Goal: Task Accomplishment & Management: Manage account settings

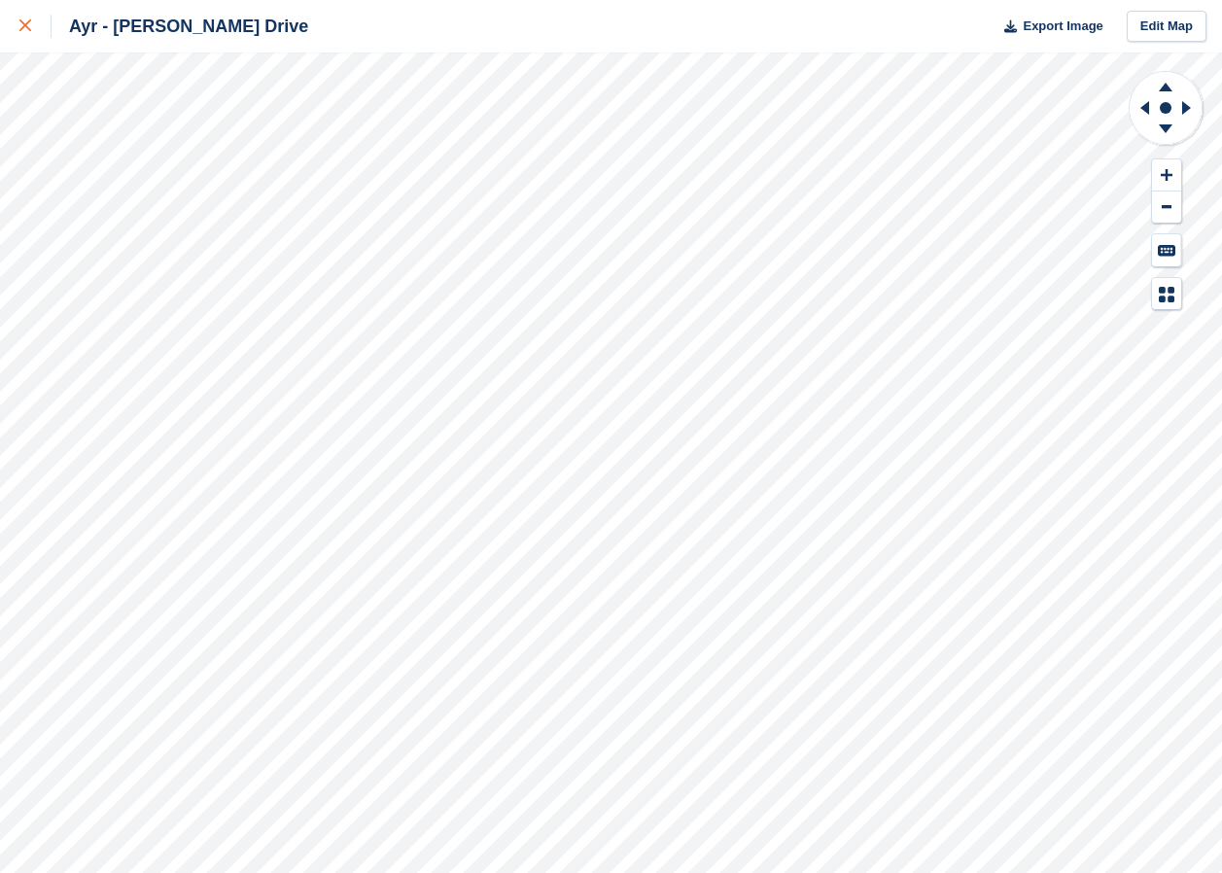
click at [24, 24] on icon at bounding box center [25, 25] width 12 height 12
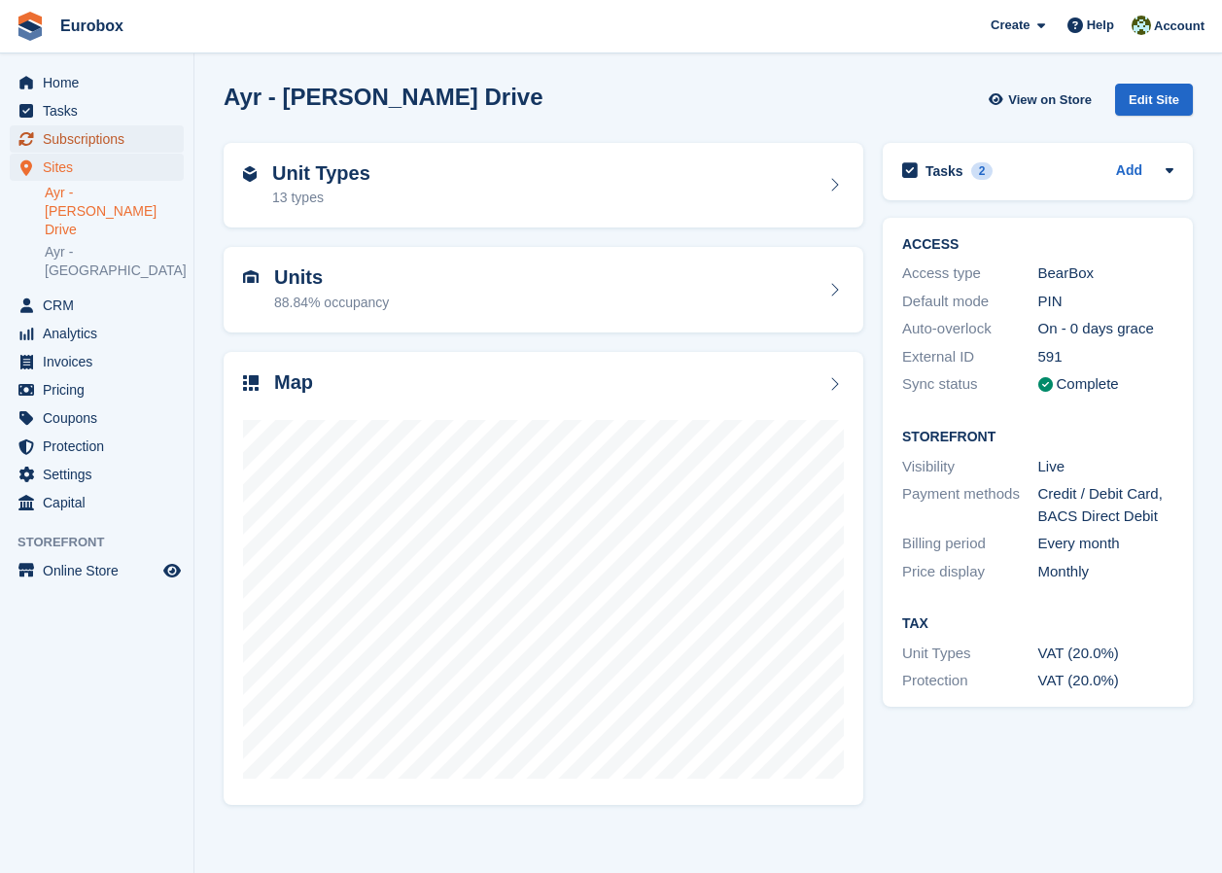
click at [84, 141] on span "Subscriptions" at bounding box center [101, 138] width 117 height 27
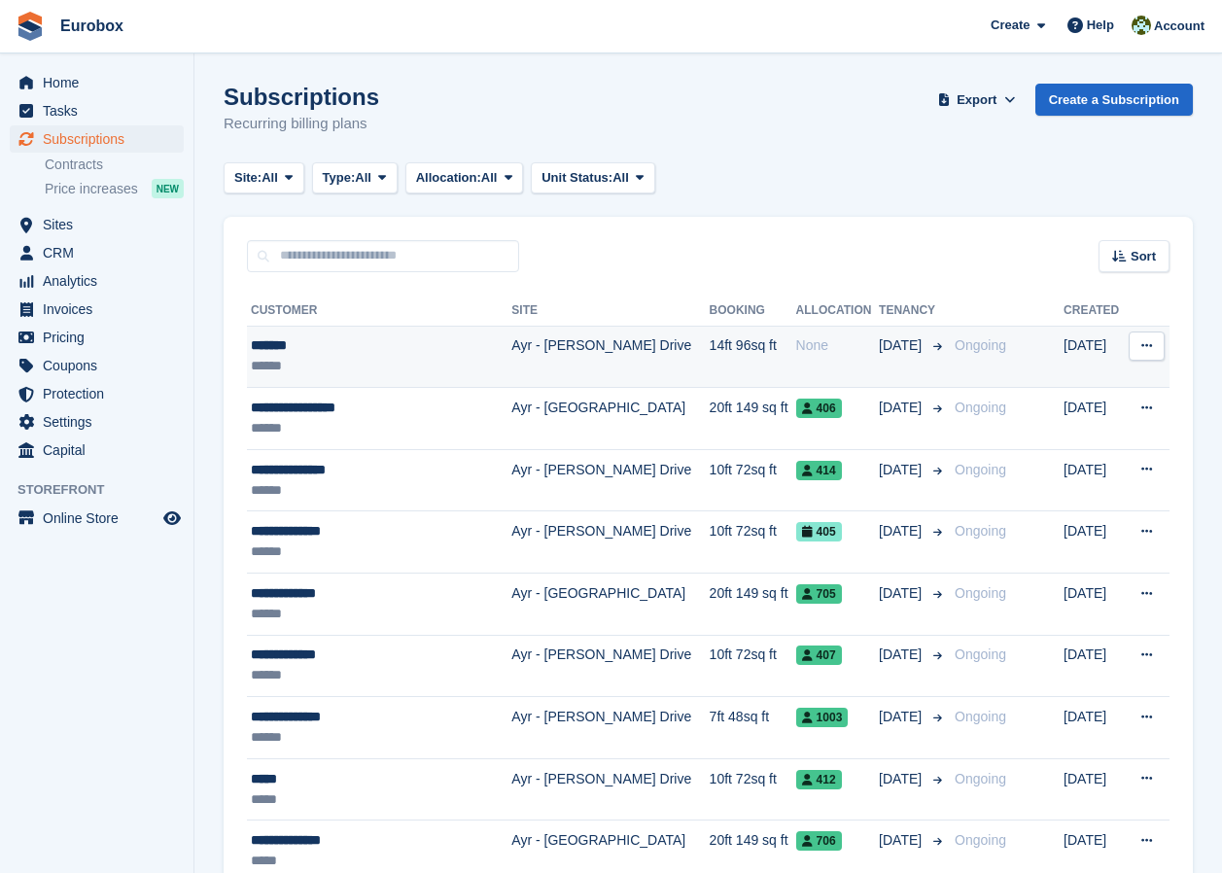
click at [537, 348] on td "Ayr - [PERSON_NAME] Drive" at bounding box center [609, 357] width 197 height 62
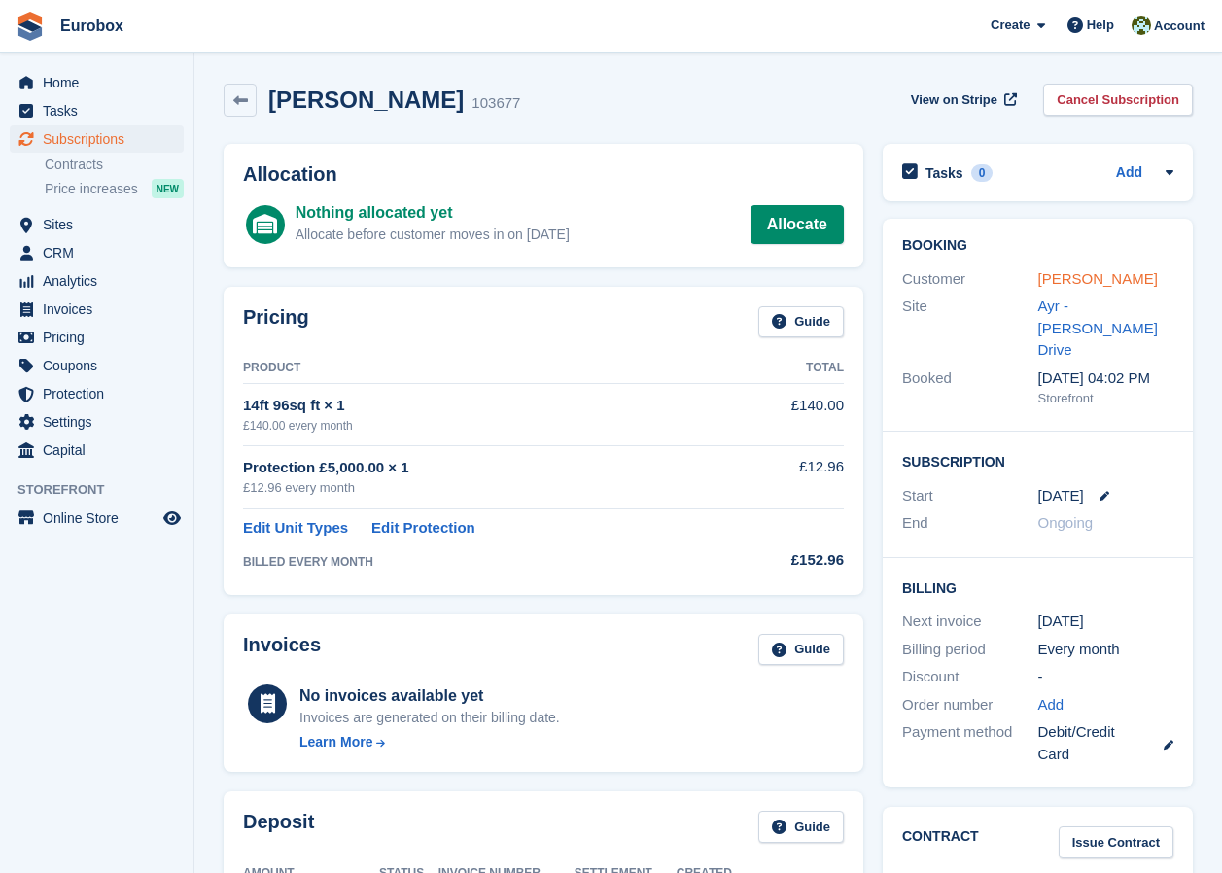
click at [1058, 280] on link "Rebecca" at bounding box center [1098, 278] width 120 height 17
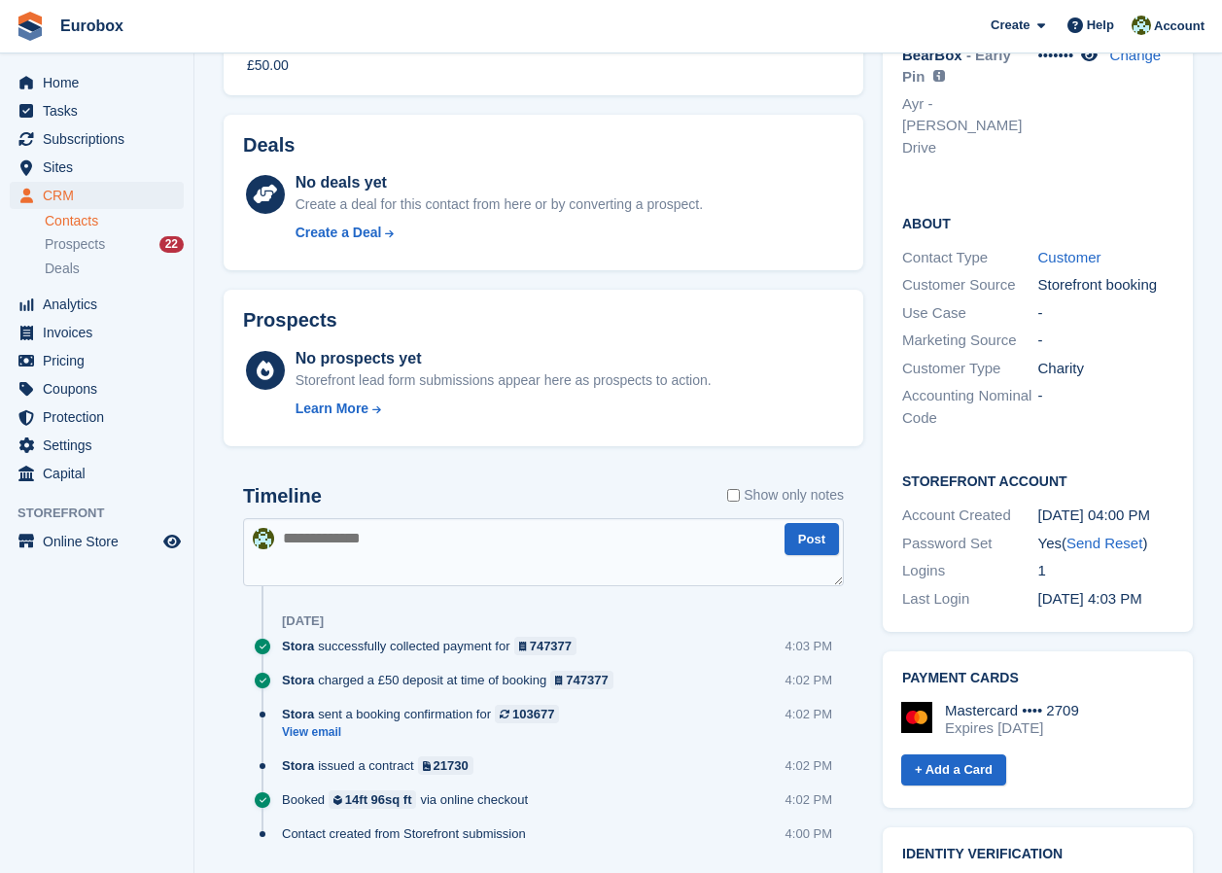
scroll to position [595, 0]
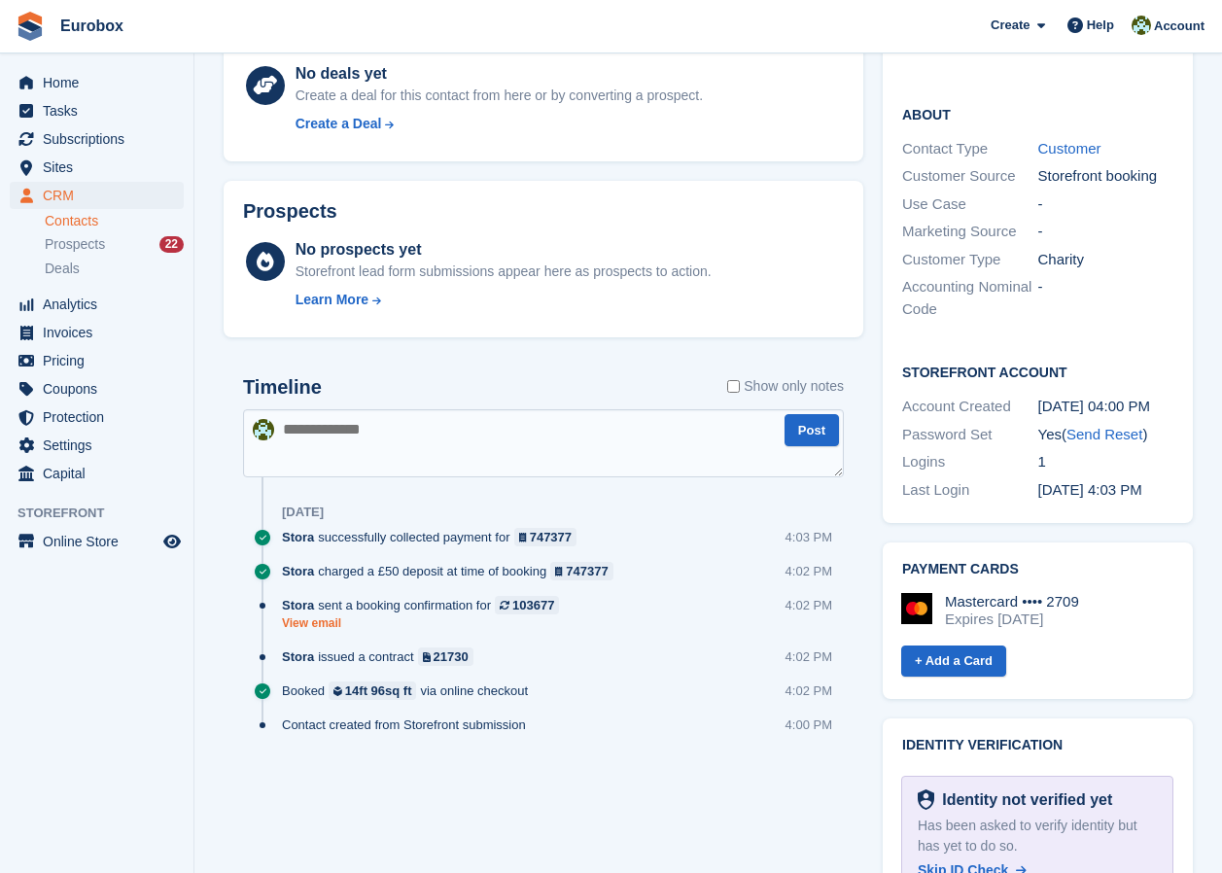
click at [321, 623] on link "View email" at bounding box center [425, 623] width 287 height 17
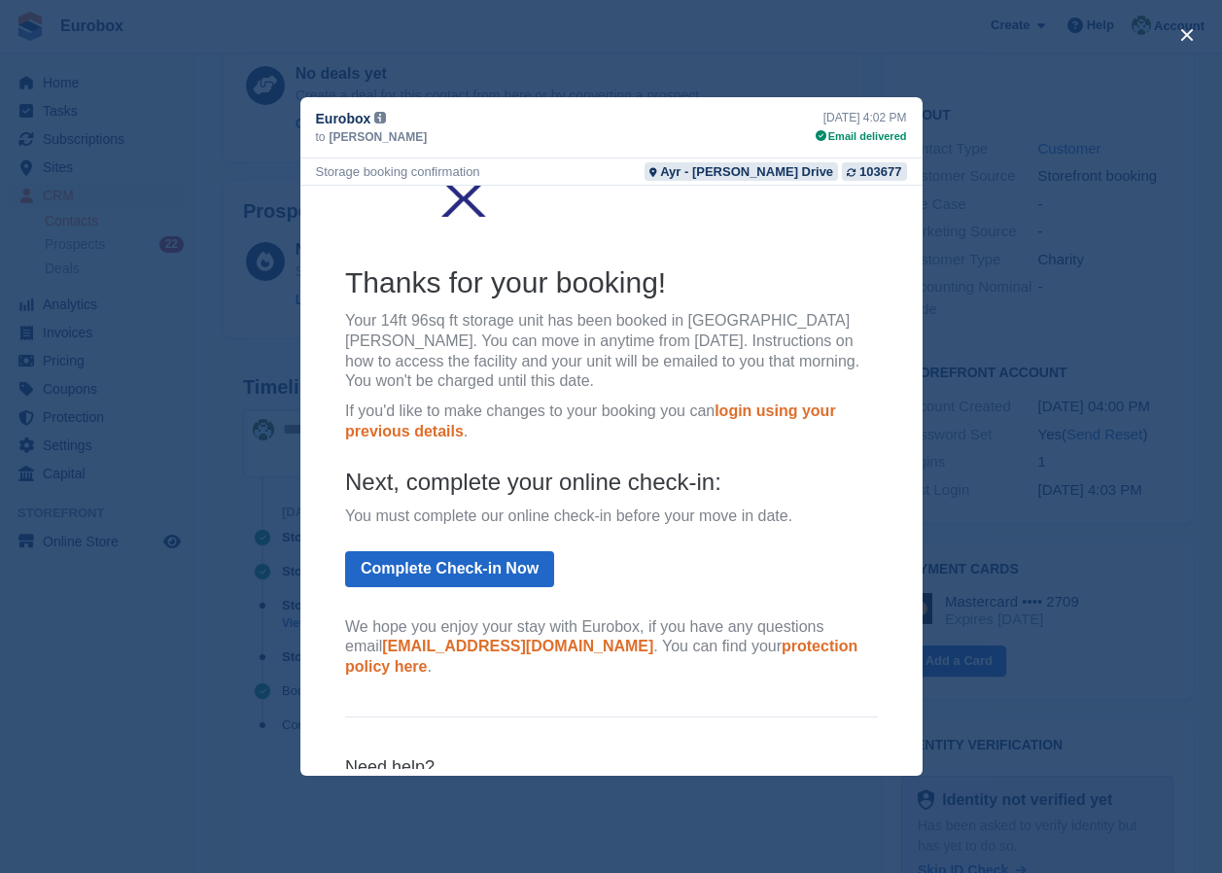
scroll to position [179, 0]
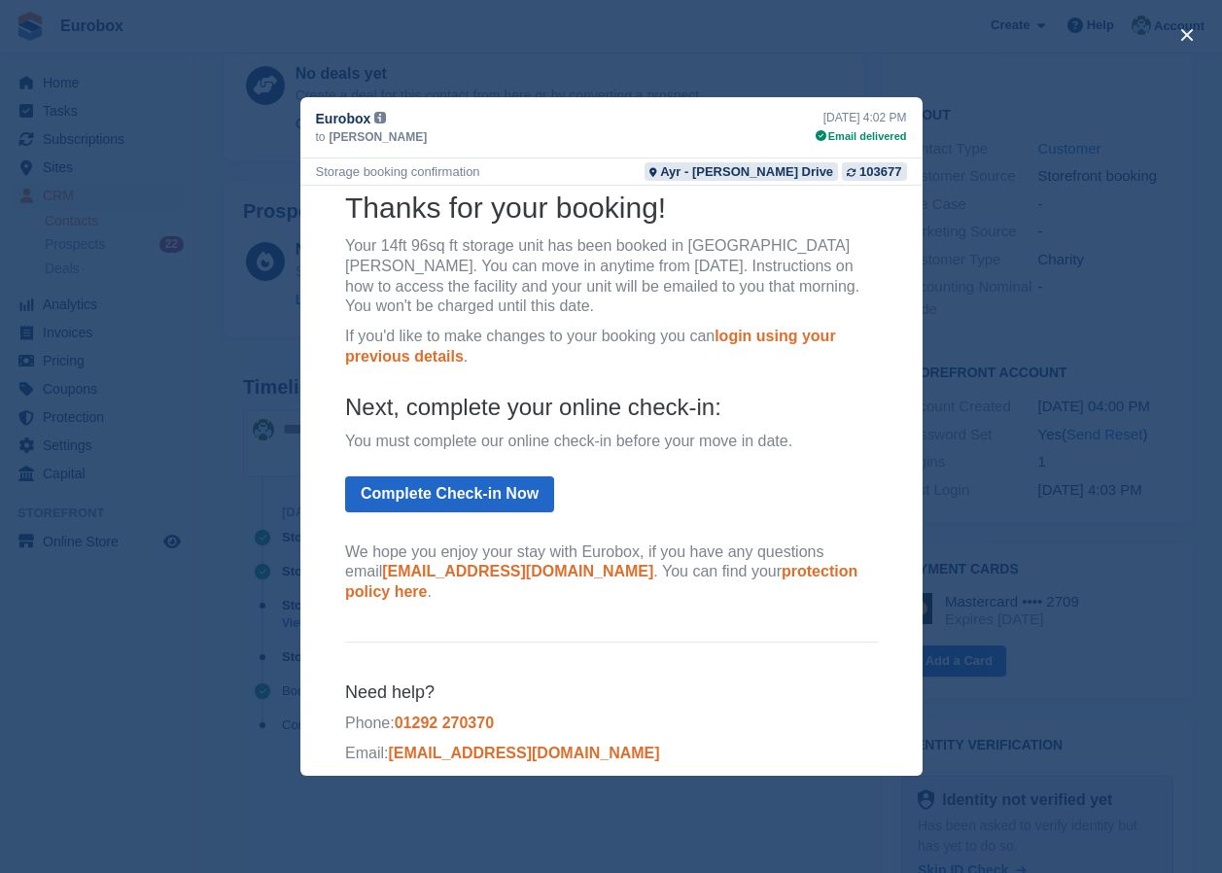
click at [963, 494] on div "close" at bounding box center [611, 436] width 1222 height 873
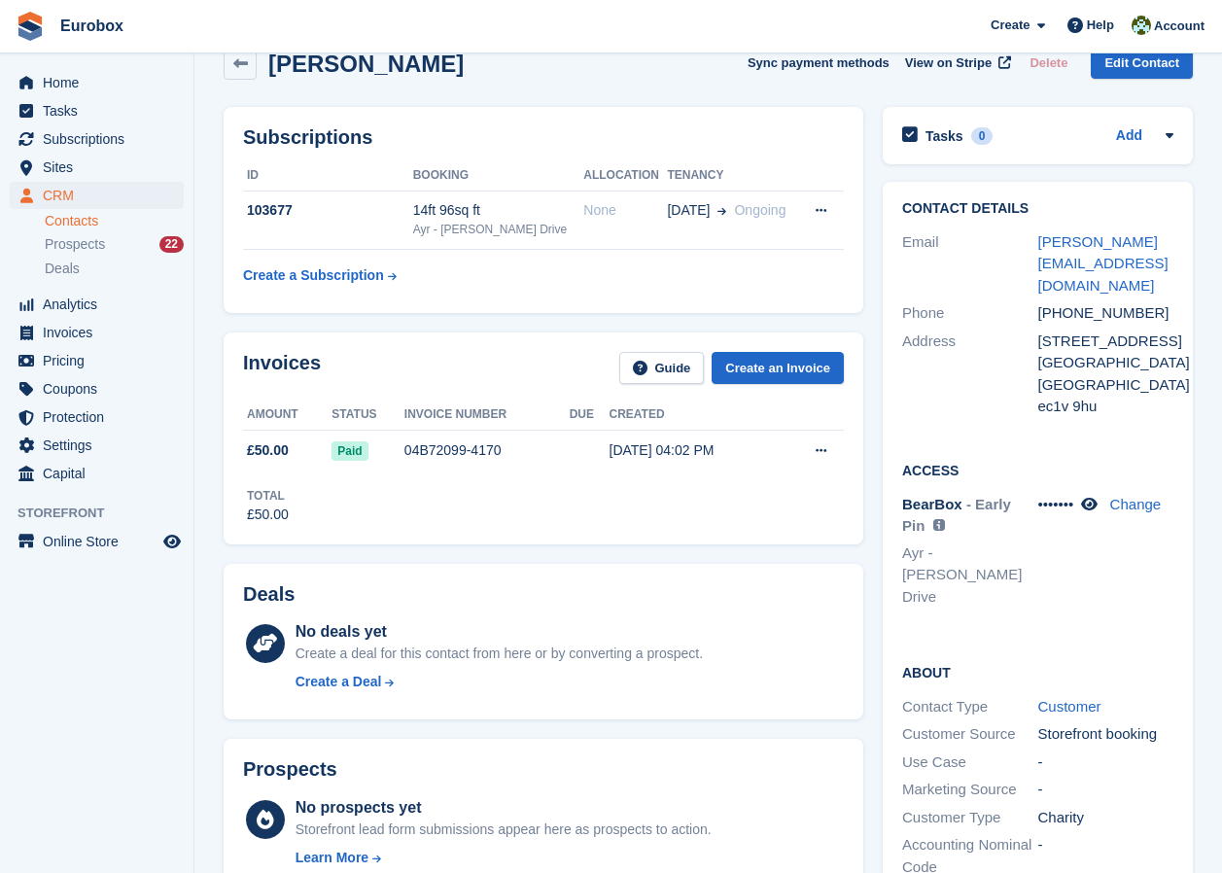
scroll to position [12, 0]
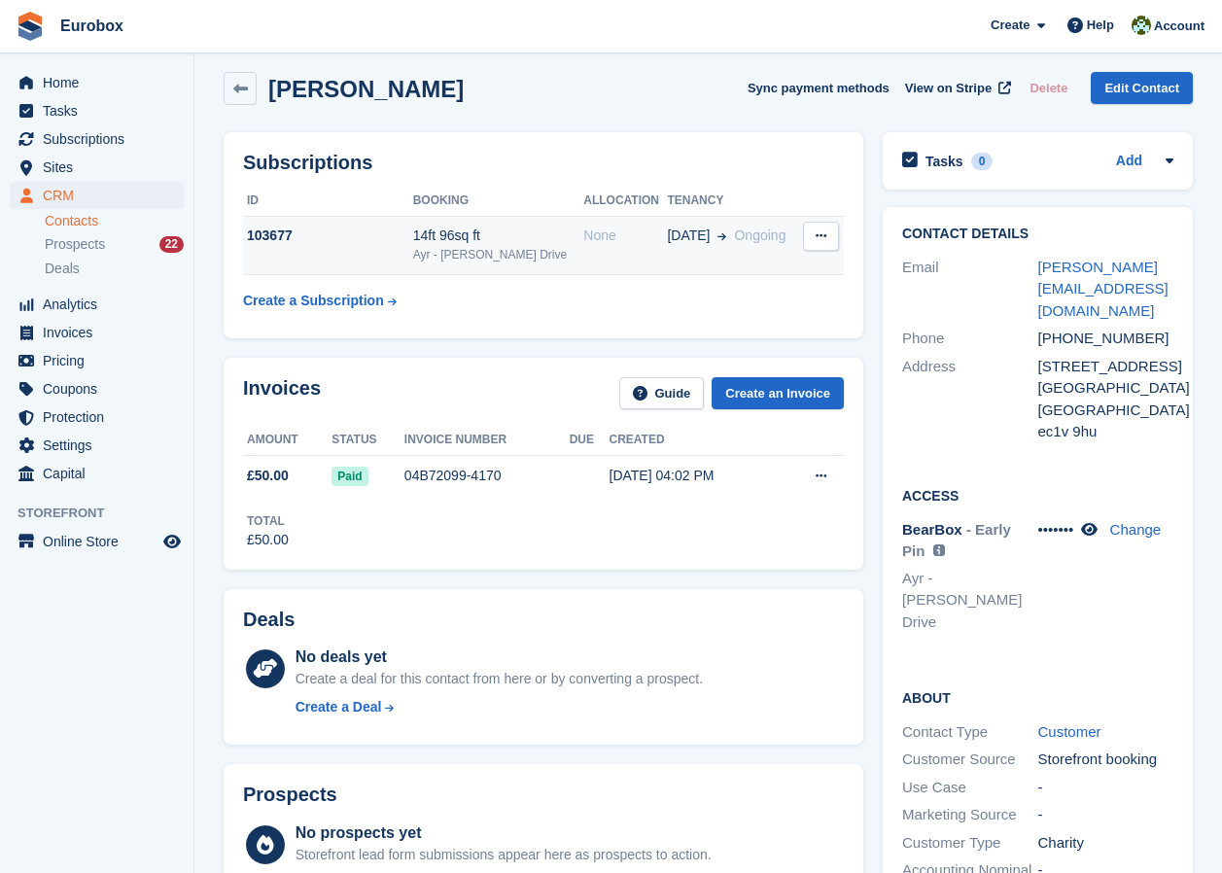
click at [583, 249] on td "None" at bounding box center [625, 245] width 84 height 59
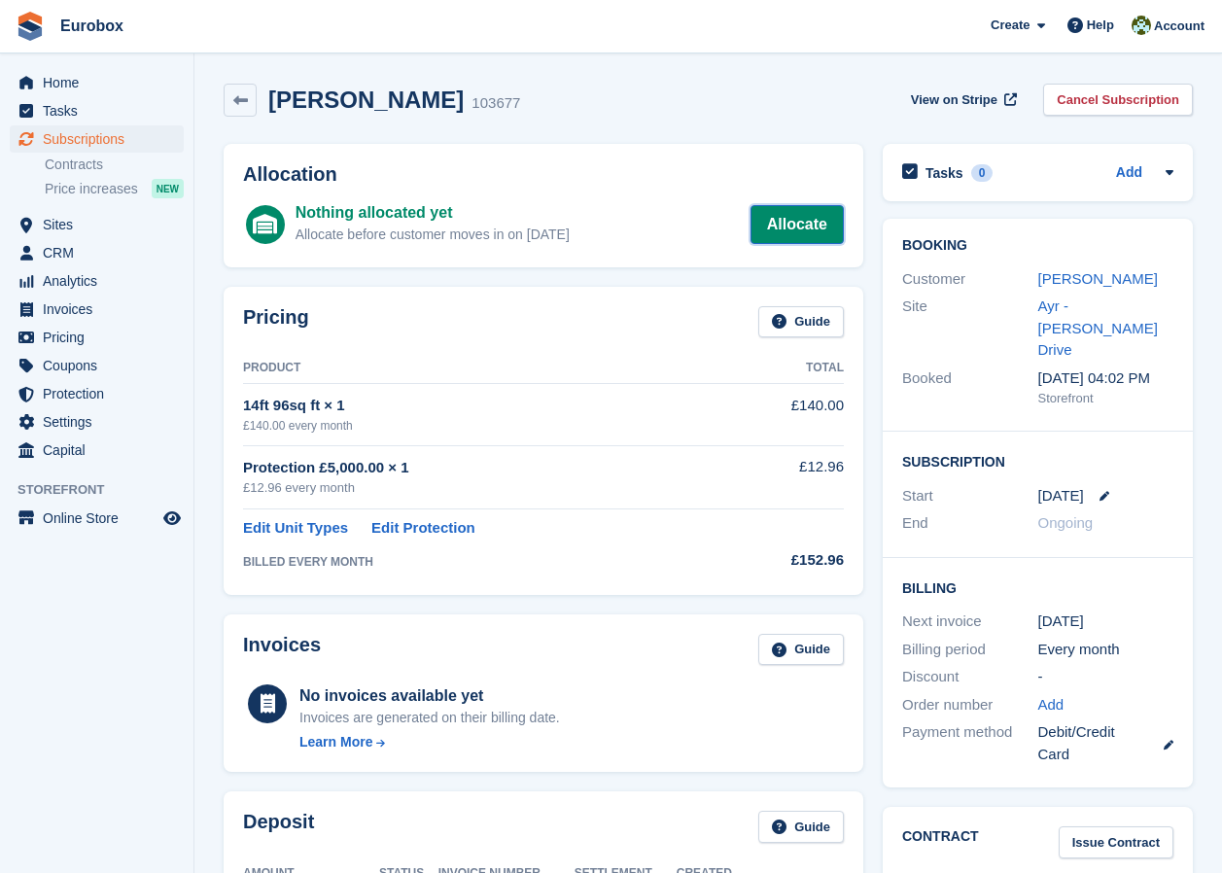
click at [774, 228] on link "Allocate" at bounding box center [797, 224] width 93 height 39
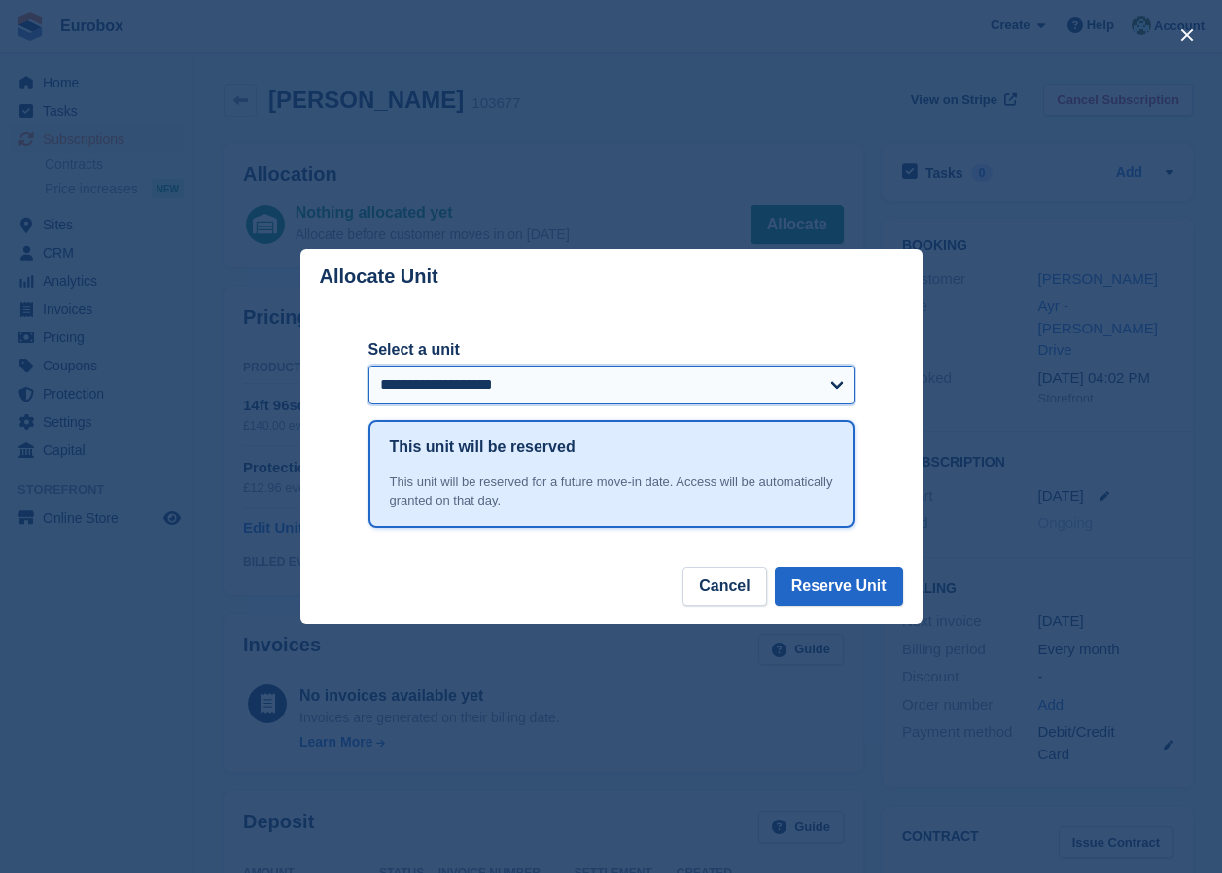
click at [766, 378] on select "**********" at bounding box center [611, 385] width 486 height 39
click at [368, 367] on select "**********" at bounding box center [611, 385] width 486 height 39
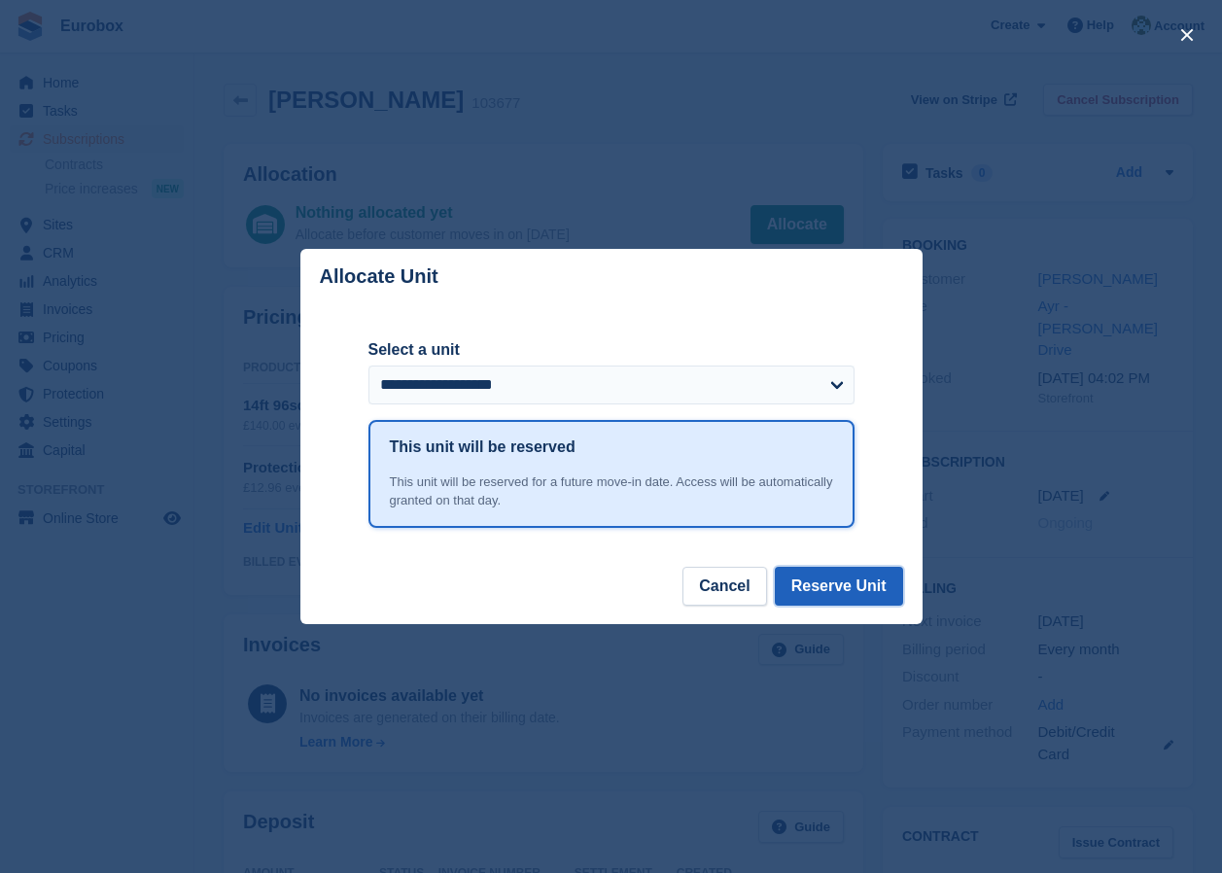
click at [833, 591] on button "Reserve Unit" at bounding box center [839, 586] width 128 height 39
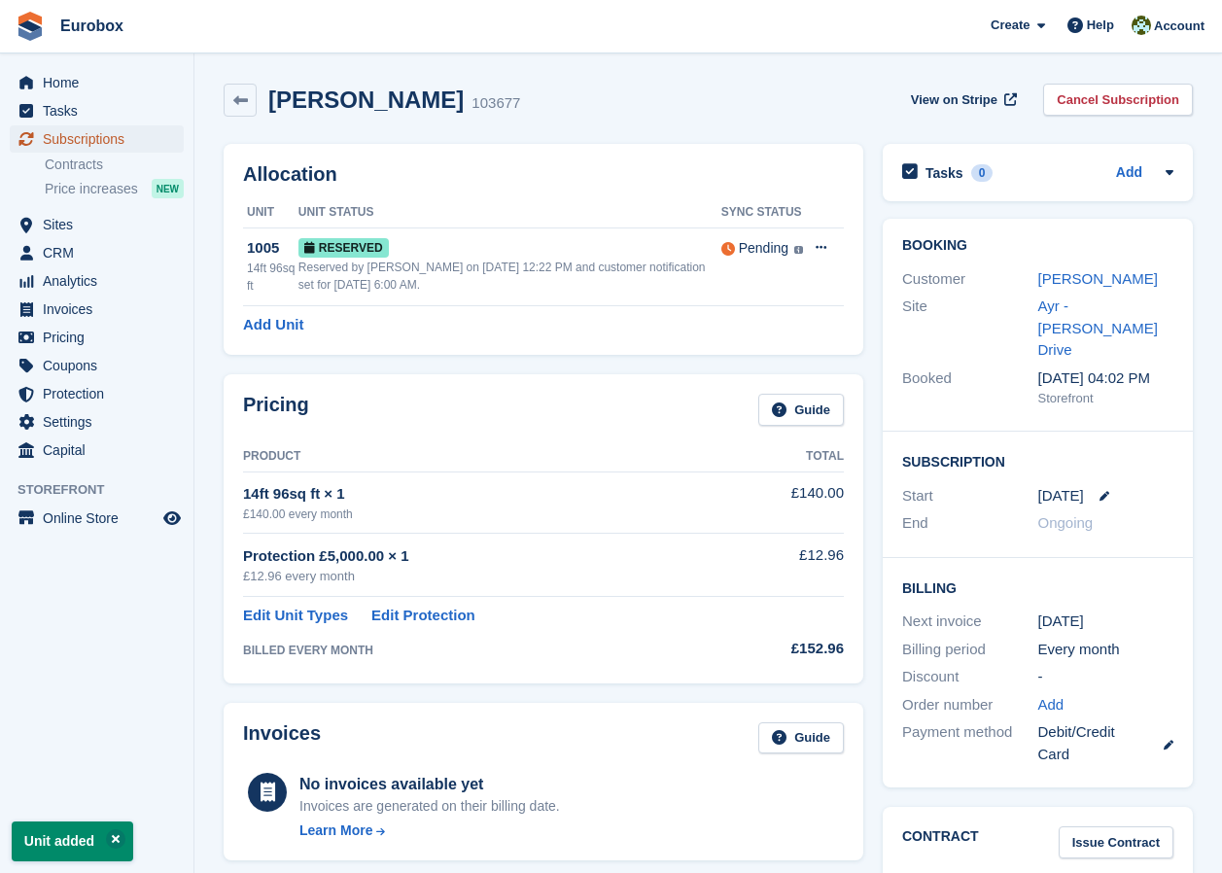
click at [86, 139] on span "Subscriptions" at bounding box center [101, 138] width 117 height 27
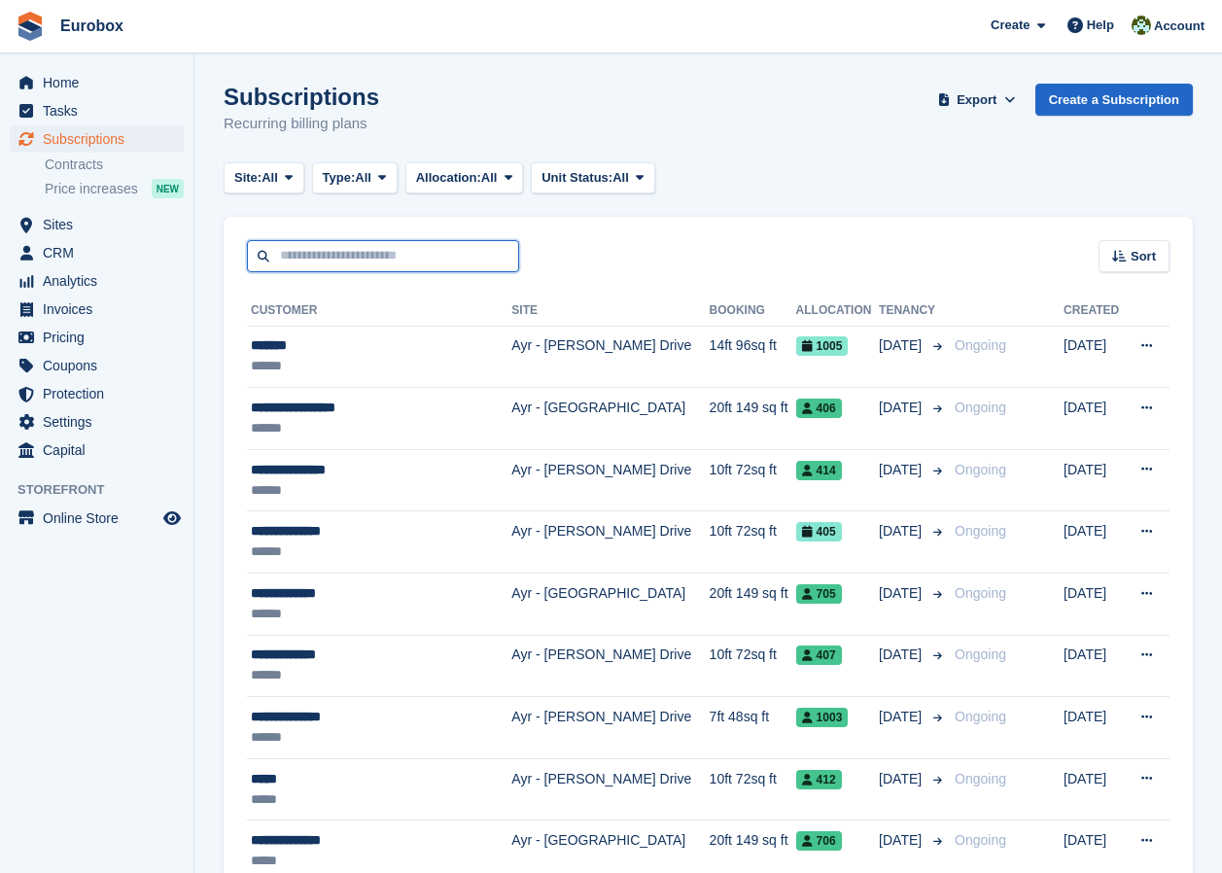
click at [336, 258] on input "text" at bounding box center [383, 256] width 272 height 32
type input "******"
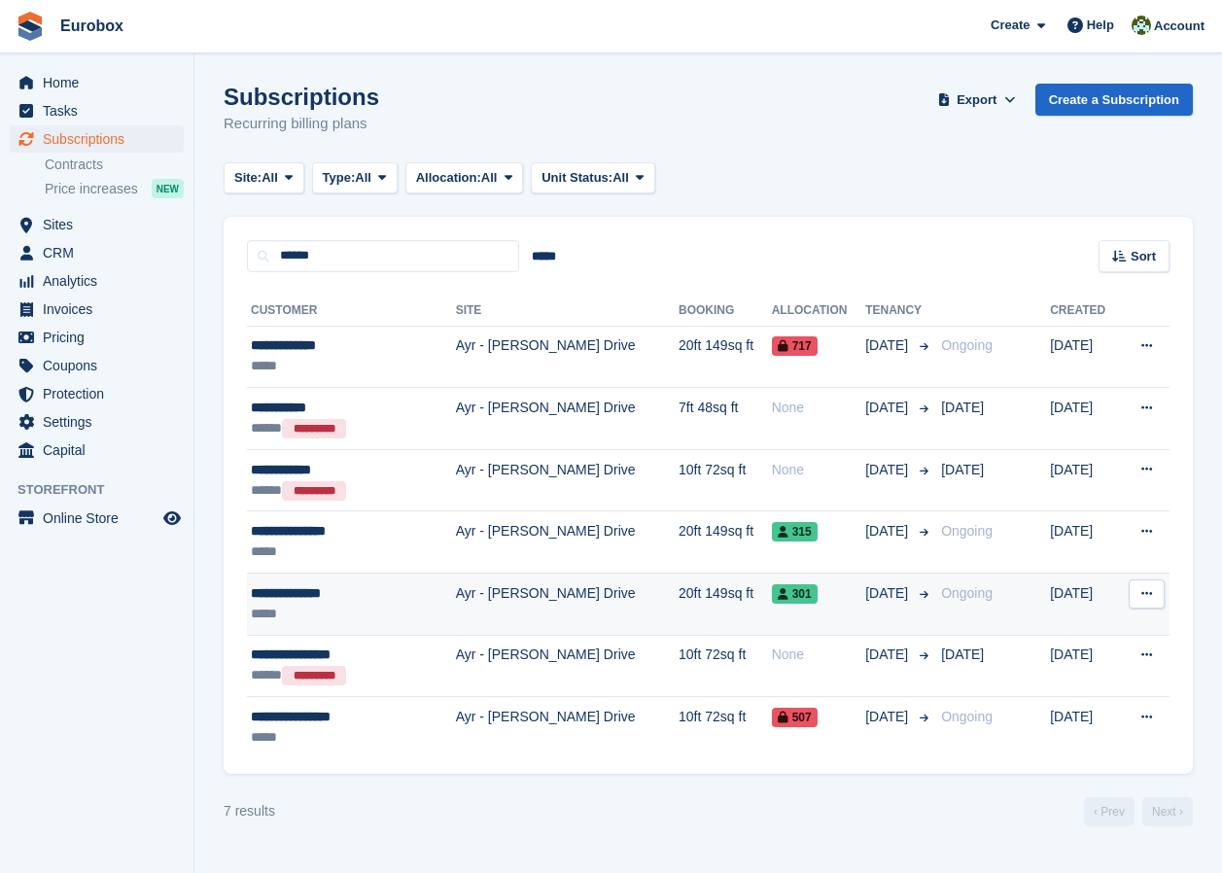
click at [488, 604] on td "Ayr - [PERSON_NAME] Drive" at bounding box center [567, 605] width 223 height 62
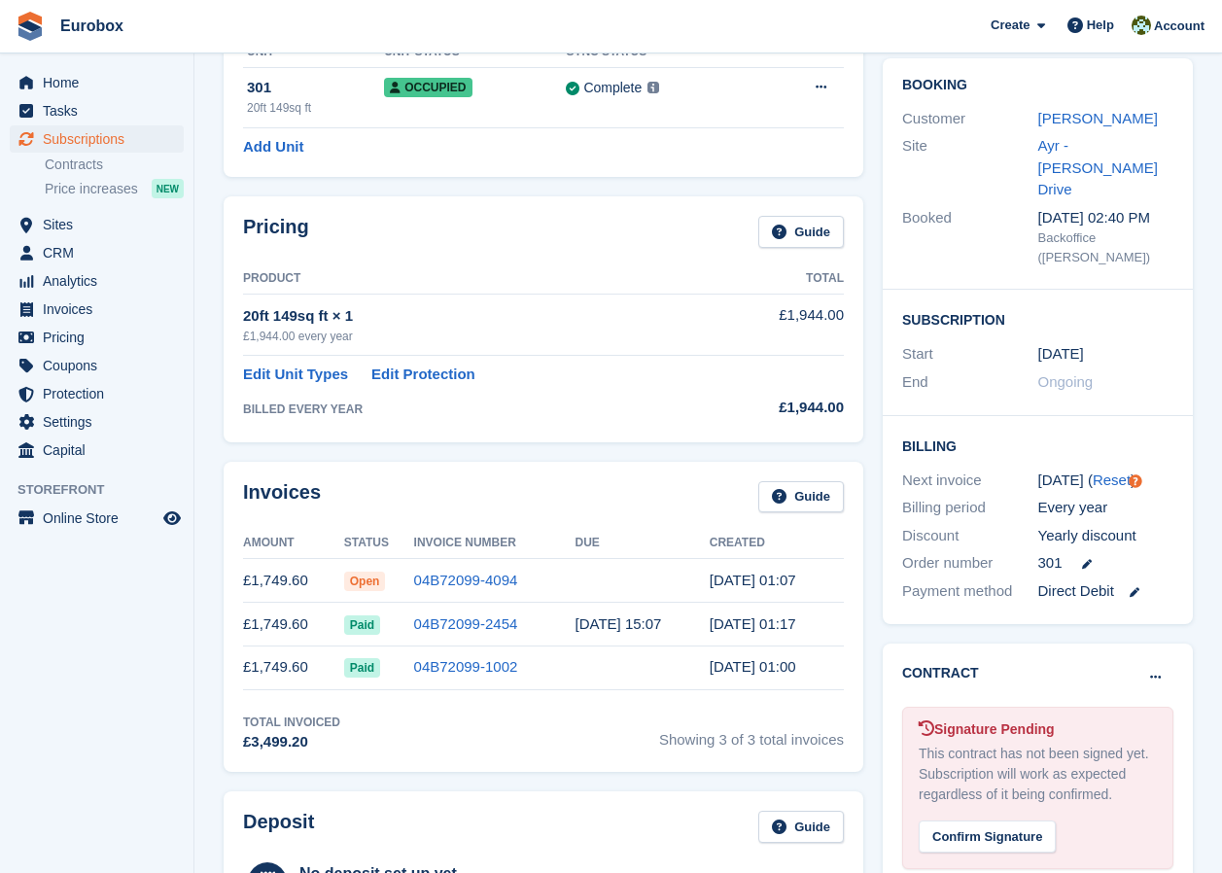
scroll to position [194, 0]
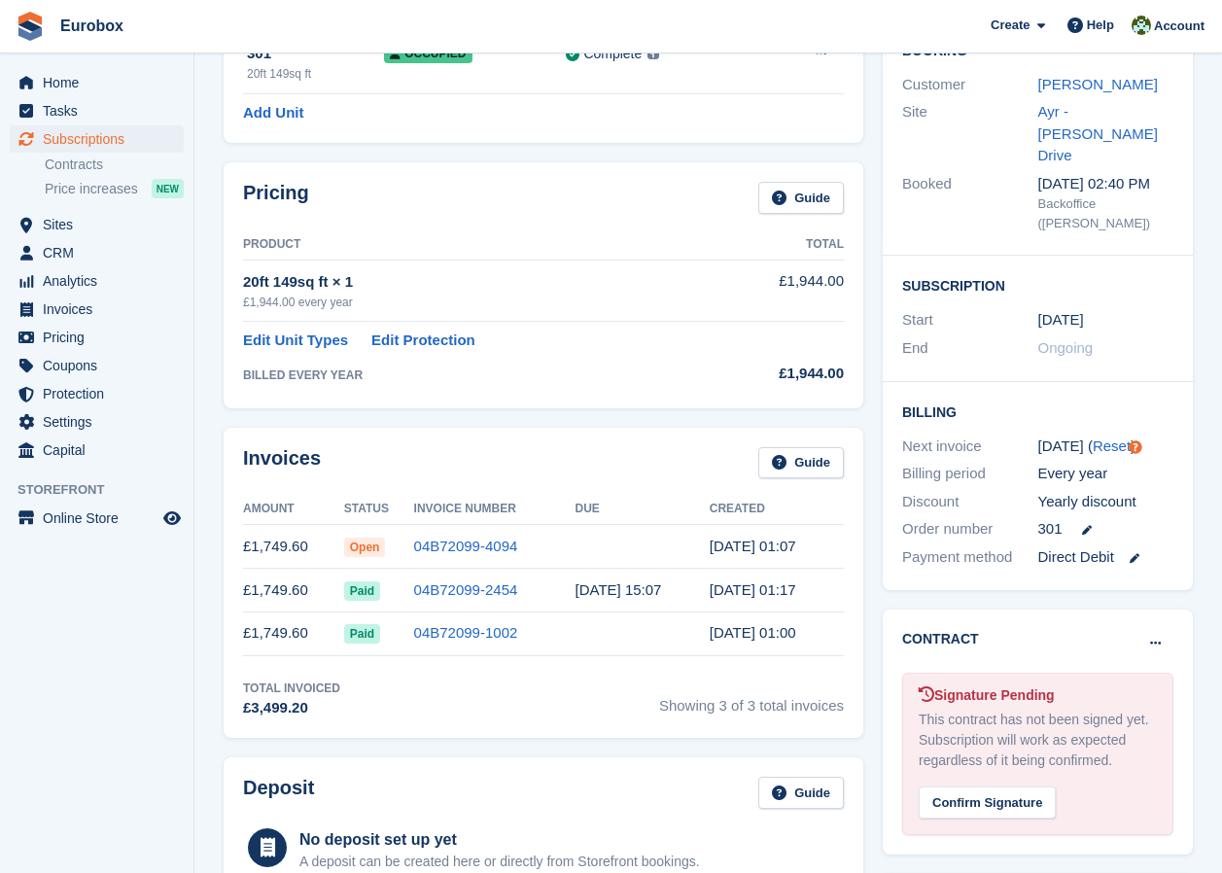
click at [3, 772] on aside "Home Tasks Subscriptions Subscriptions Subscriptions Contracts Price increases …" at bounding box center [96, 441] width 193 height 776
